Goal: Task Accomplishment & Management: Complete application form

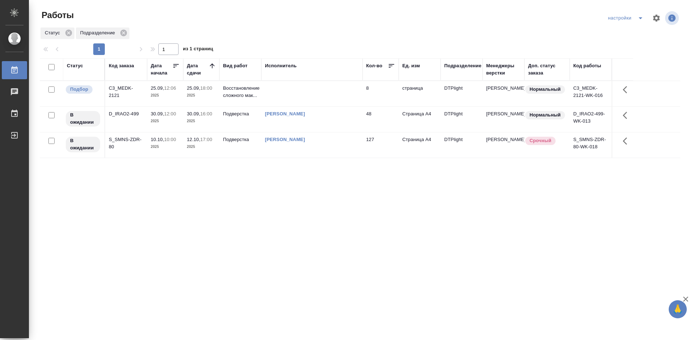
click at [244, 280] on div "Статус Код заказа Дата начала Дата сдачи Вид работ Исполнитель Кол-во Ед. изм П…" at bounding box center [360, 188] width 640 height 260
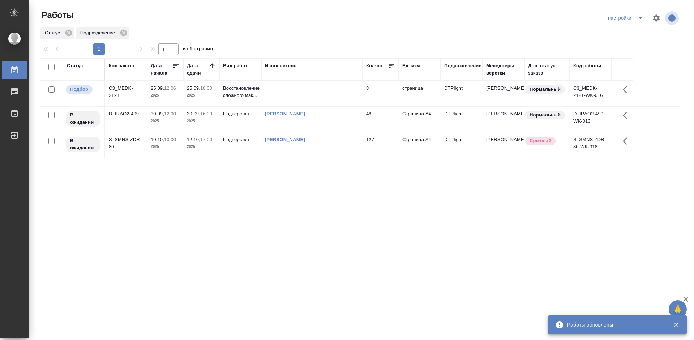
click at [294, 264] on div "Статус Код заказа Дата начала Дата сдачи Вид работ Исполнитель Кол-во Ед. изм П…" at bounding box center [360, 188] width 640 height 260
click at [609, 117] on td "D_IRAO2-499-WK-013" at bounding box center [590, 119] width 42 height 25
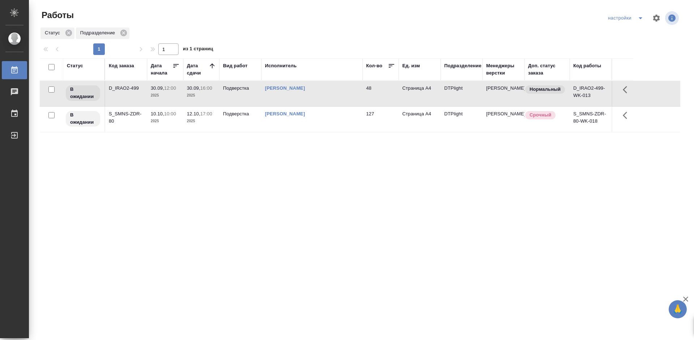
click at [319, 167] on div "Статус Код заказа Дата начала Дата сдачи Вид работ Исполнитель Кол-во Ед. изм П…" at bounding box center [360, 188] width 640 height 260
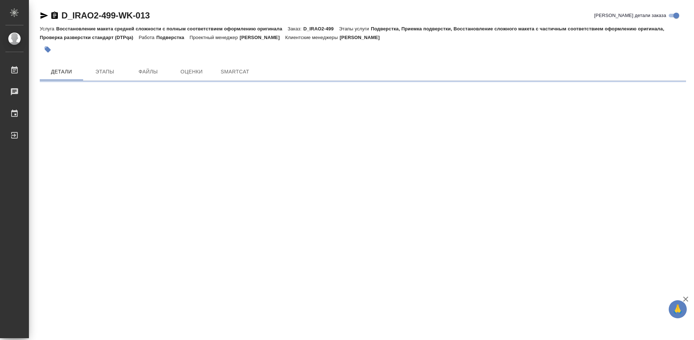
click at [605, 82] on div "D_IRAO2-499-WK-013 Кратко детали заказа Услуга Восстановление макета средней сл…" at bounding box center [363, 43] width 654 height 86
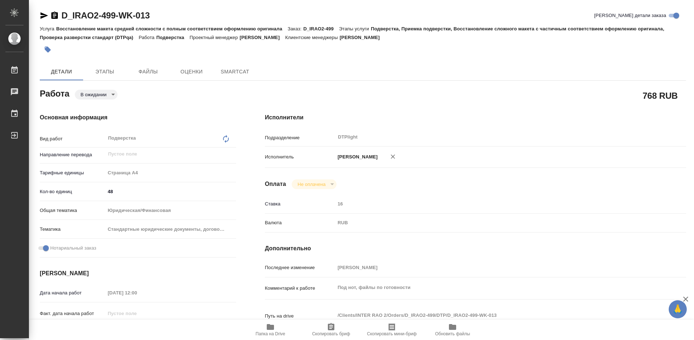
type textarea "x"
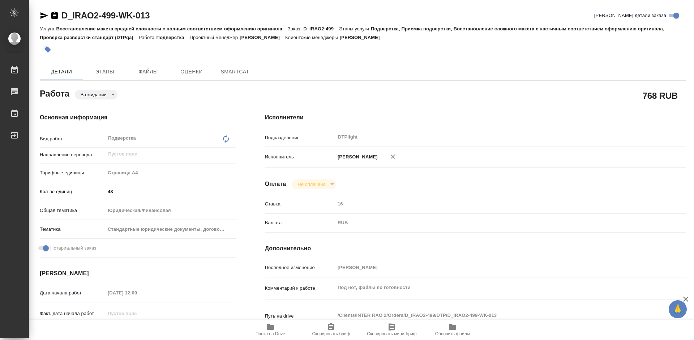
type textarea "x"
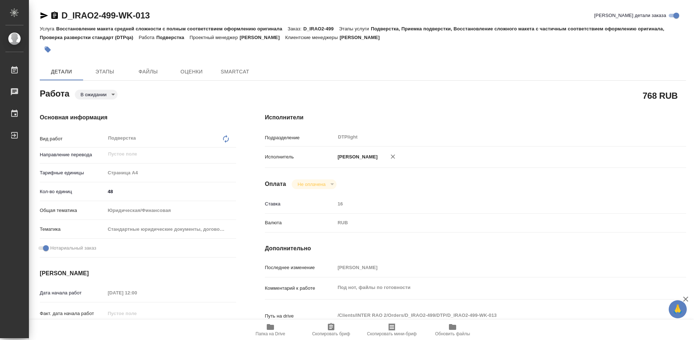
type textarea "x"
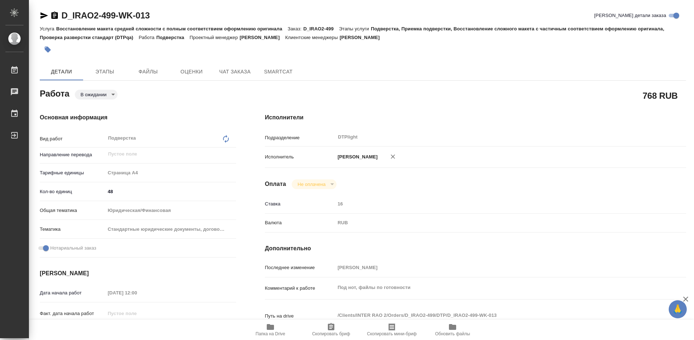
type textarea "x"
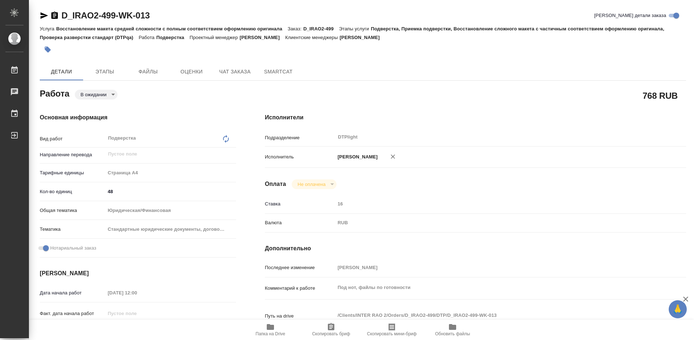
type textarea "x"
